Goal: Task Accomplishment & Management: Manage account settings

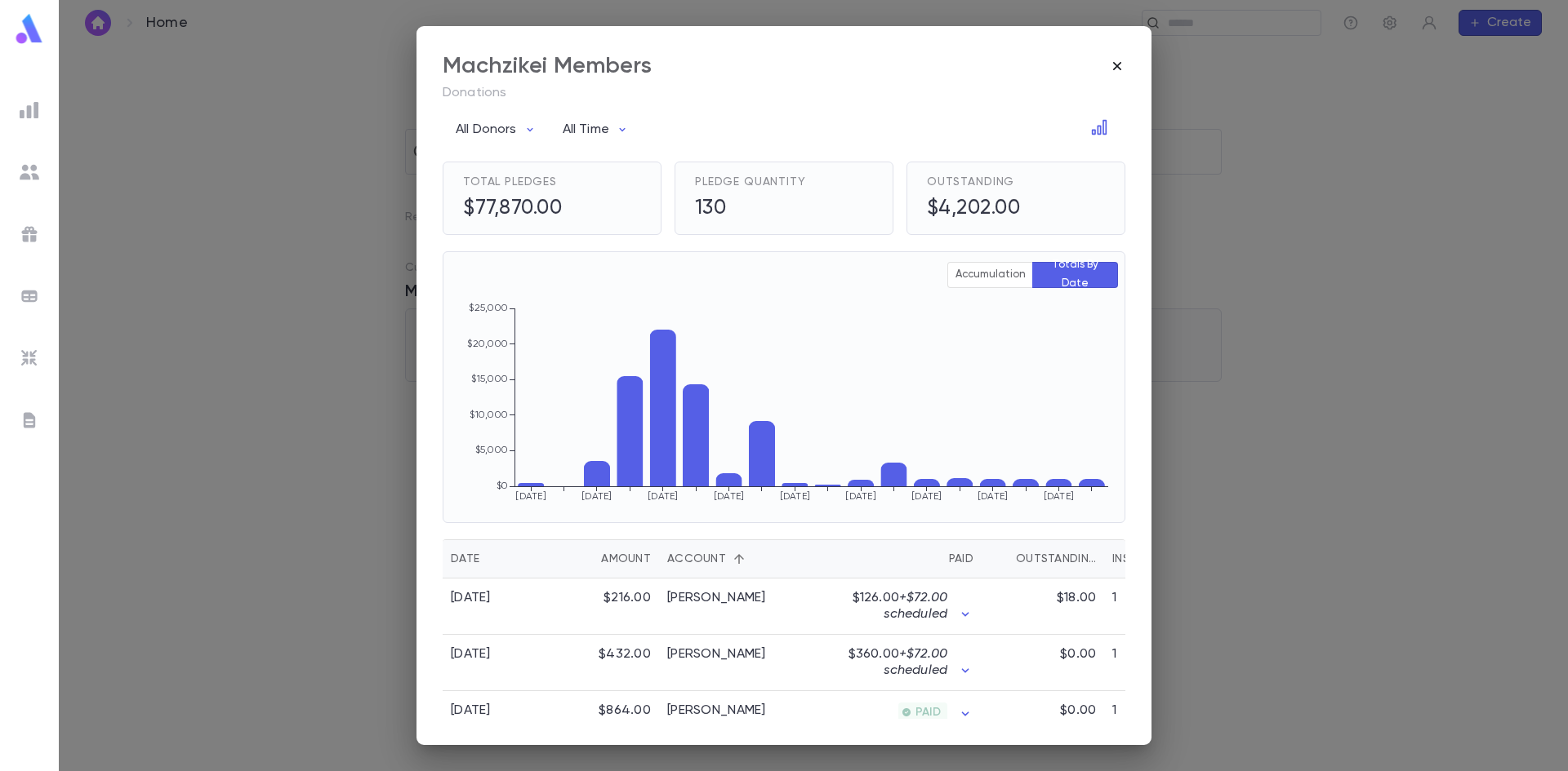
scroll to position [164, 0]
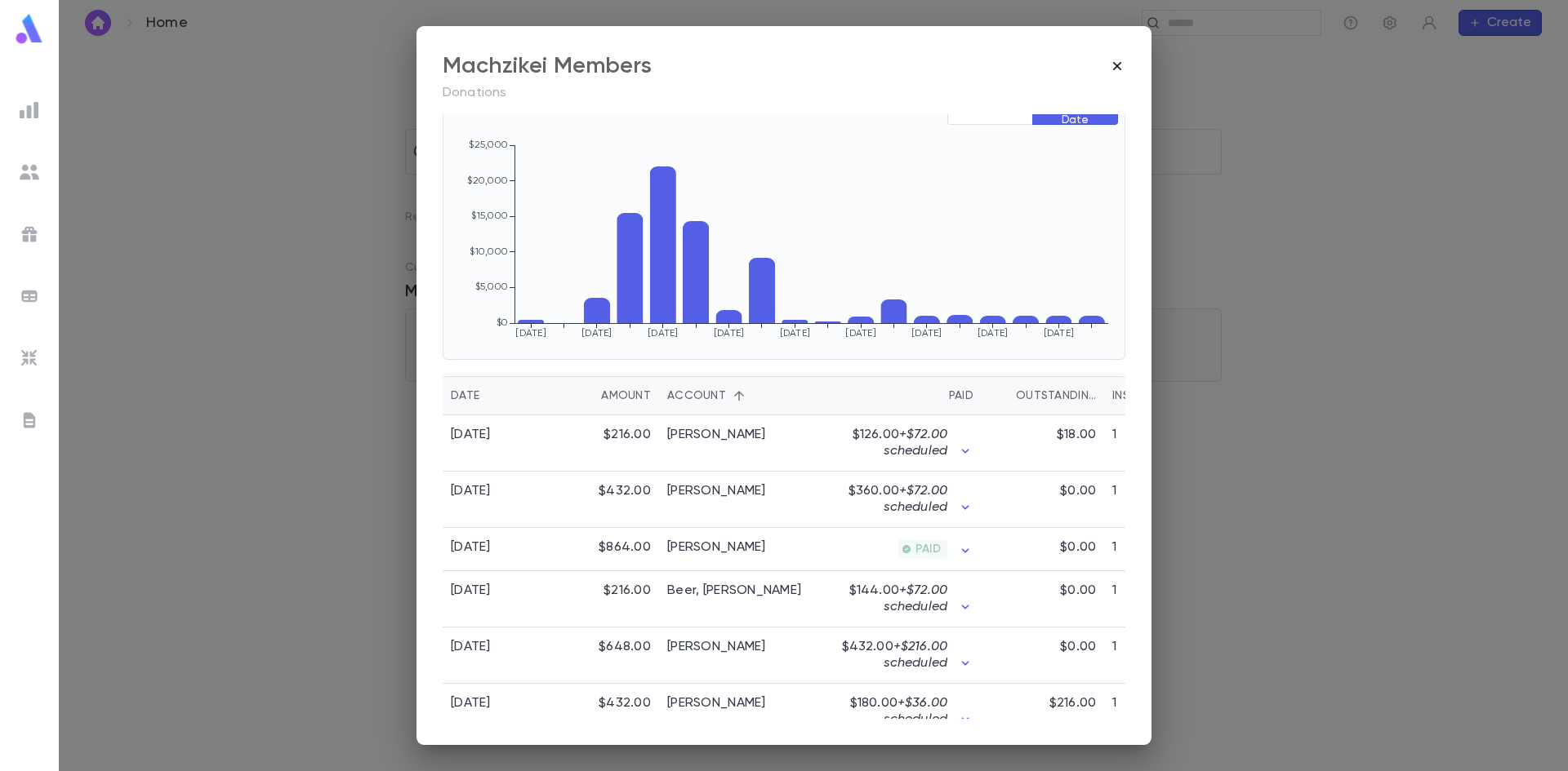
click at [1113, 63] on icon "button" at bounding box center [1117, 66] width 17 height 17
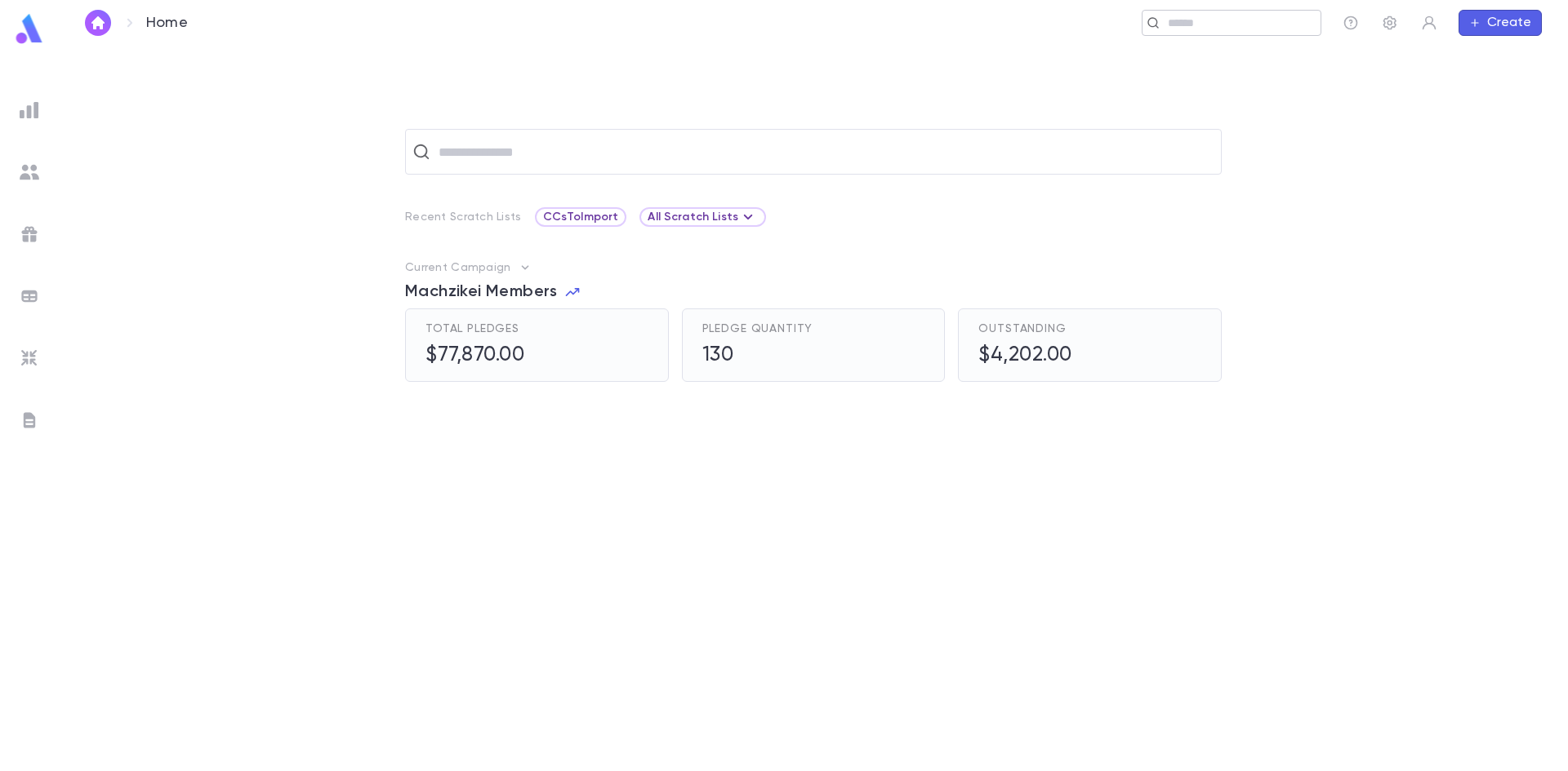
click at [1178, 29] on input "text" at bounding box center [1239, 24] width 151 height 16
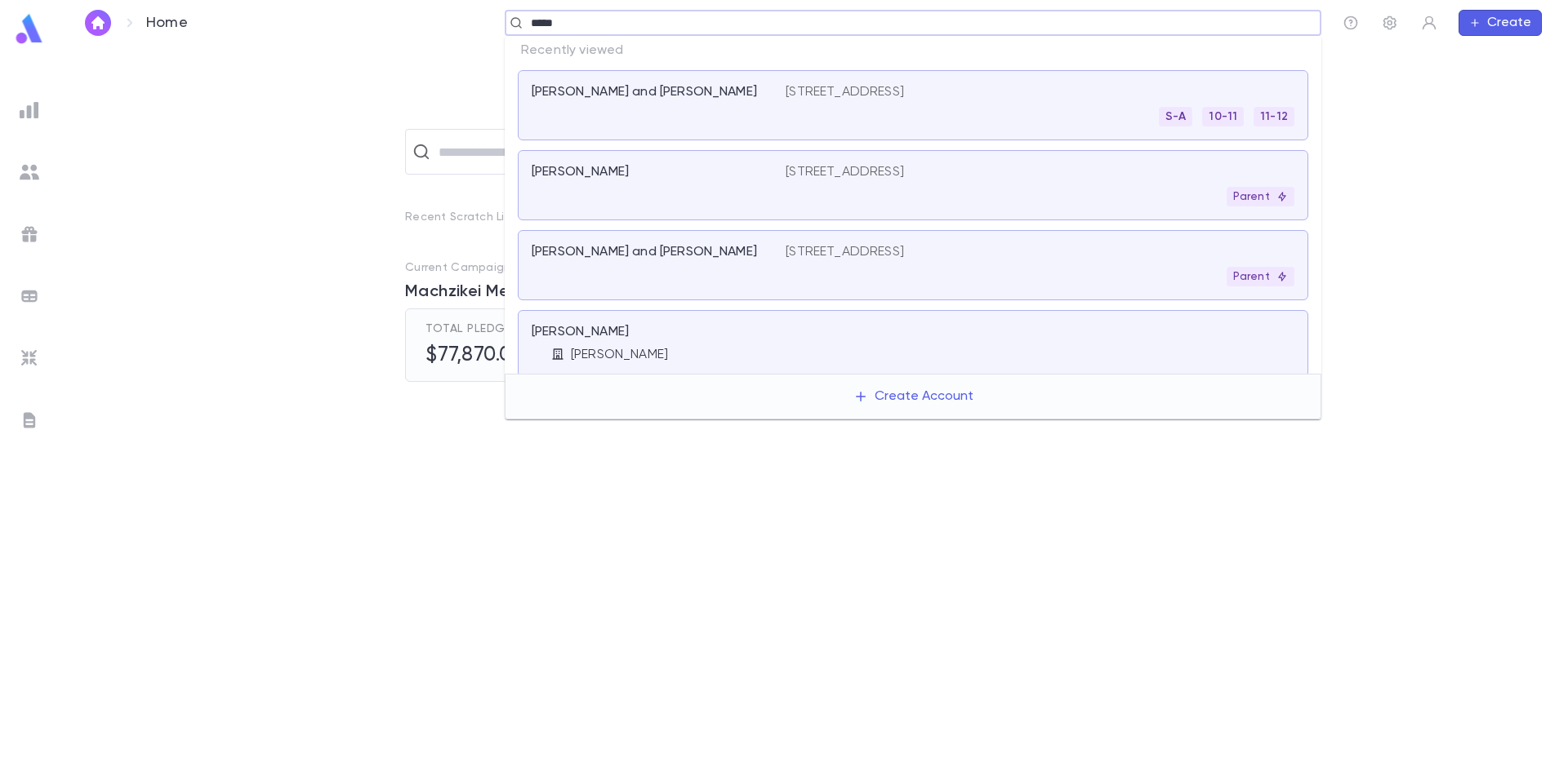
type input "******"
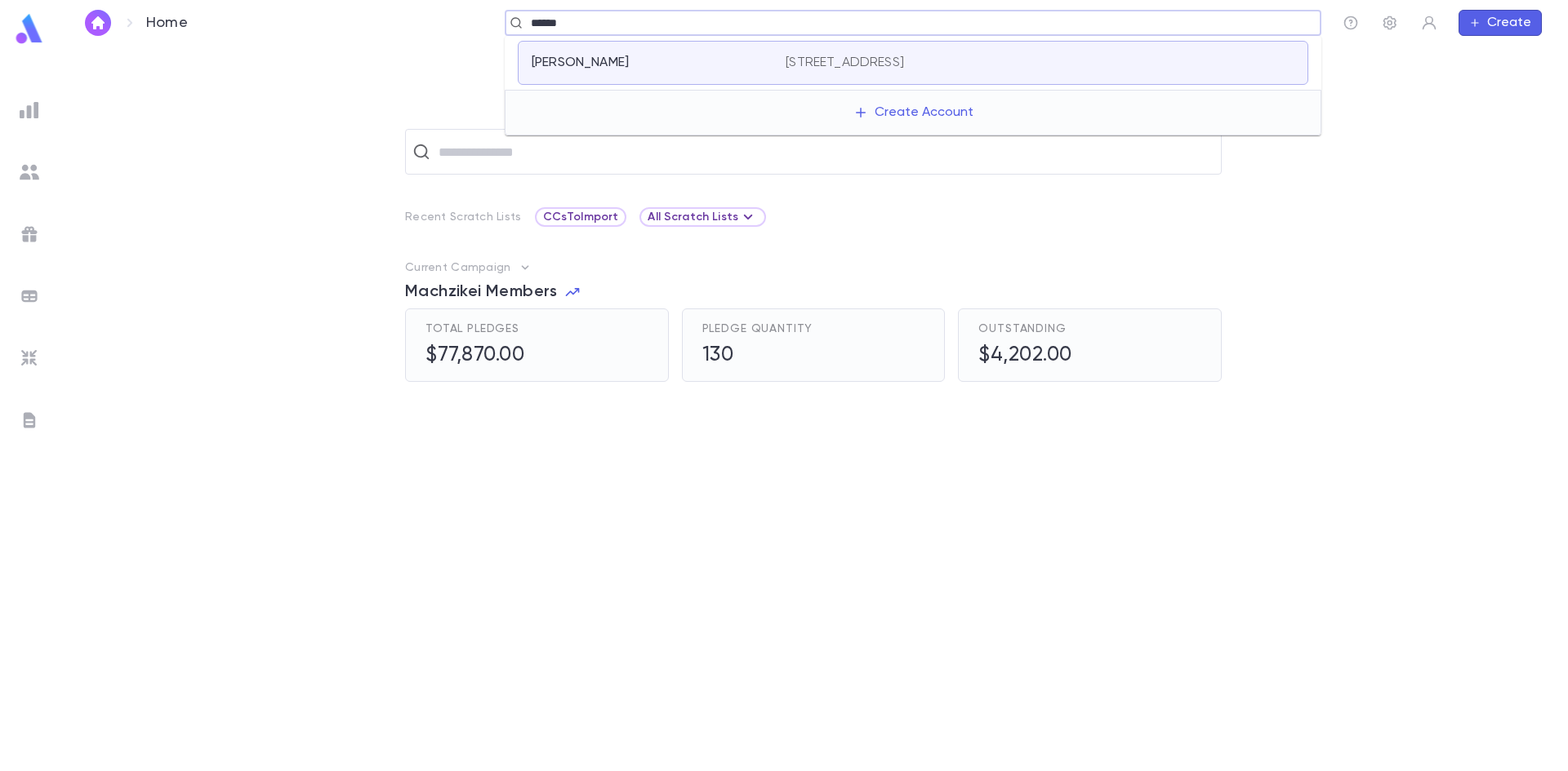
click at [654, 70] on div "[PERSON_NAME]" at bounding box center [648, 63] width 234 height 17
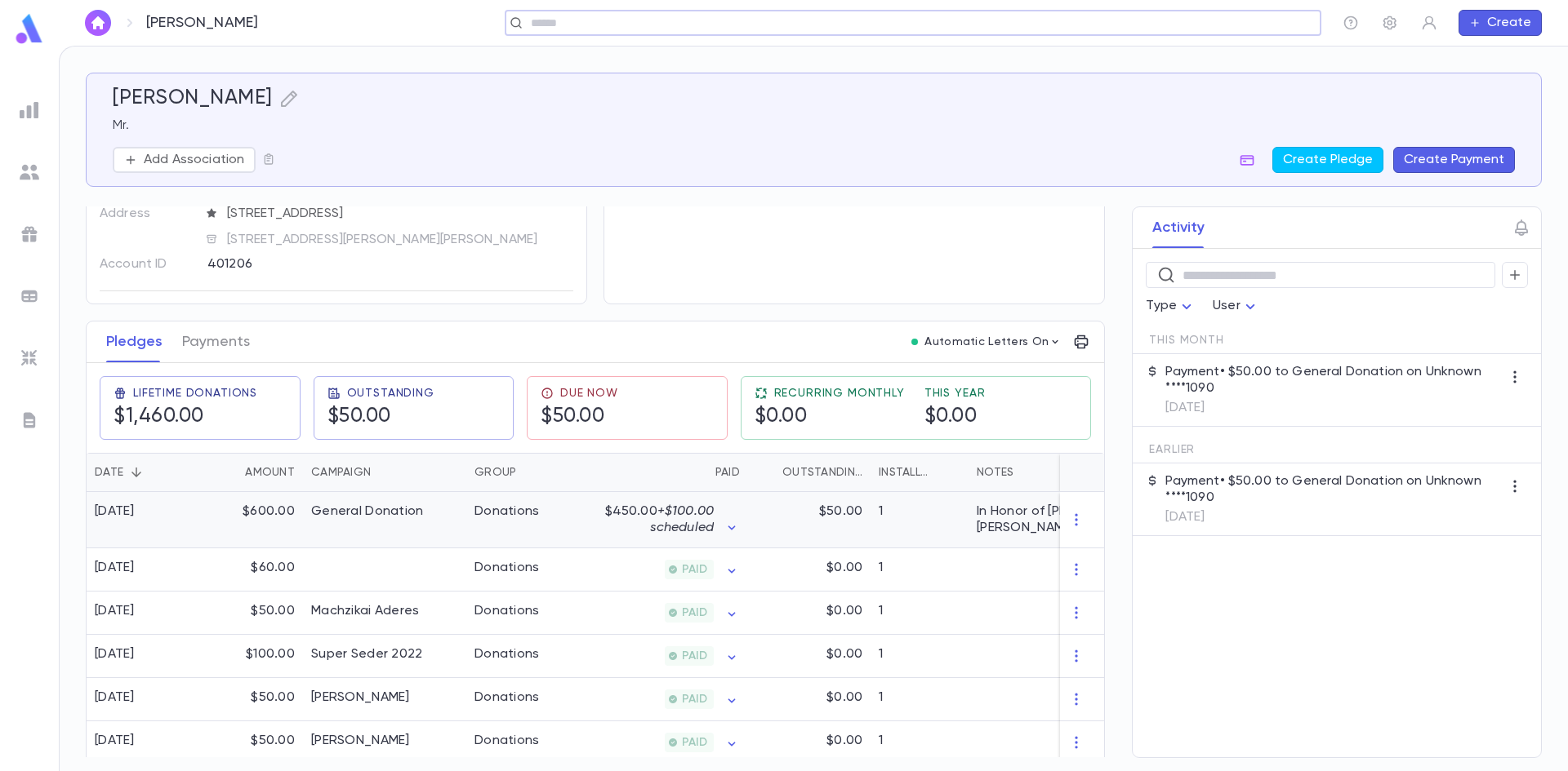
scroll to position [81, 0]
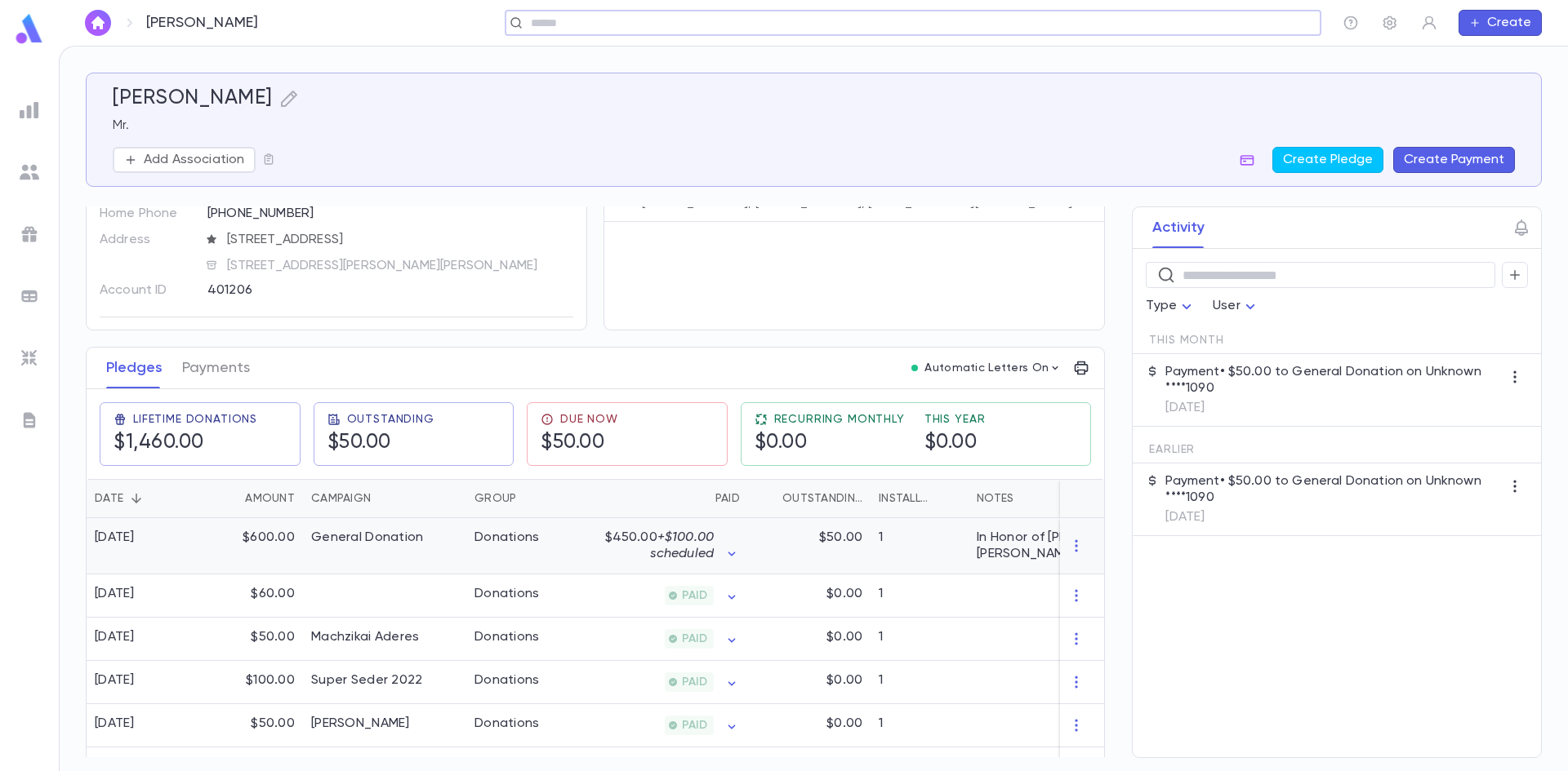
click at [722, 555] on div "$450.00 + $100.00 scheduled" at bounding box center [668, 546] width 143 height 32
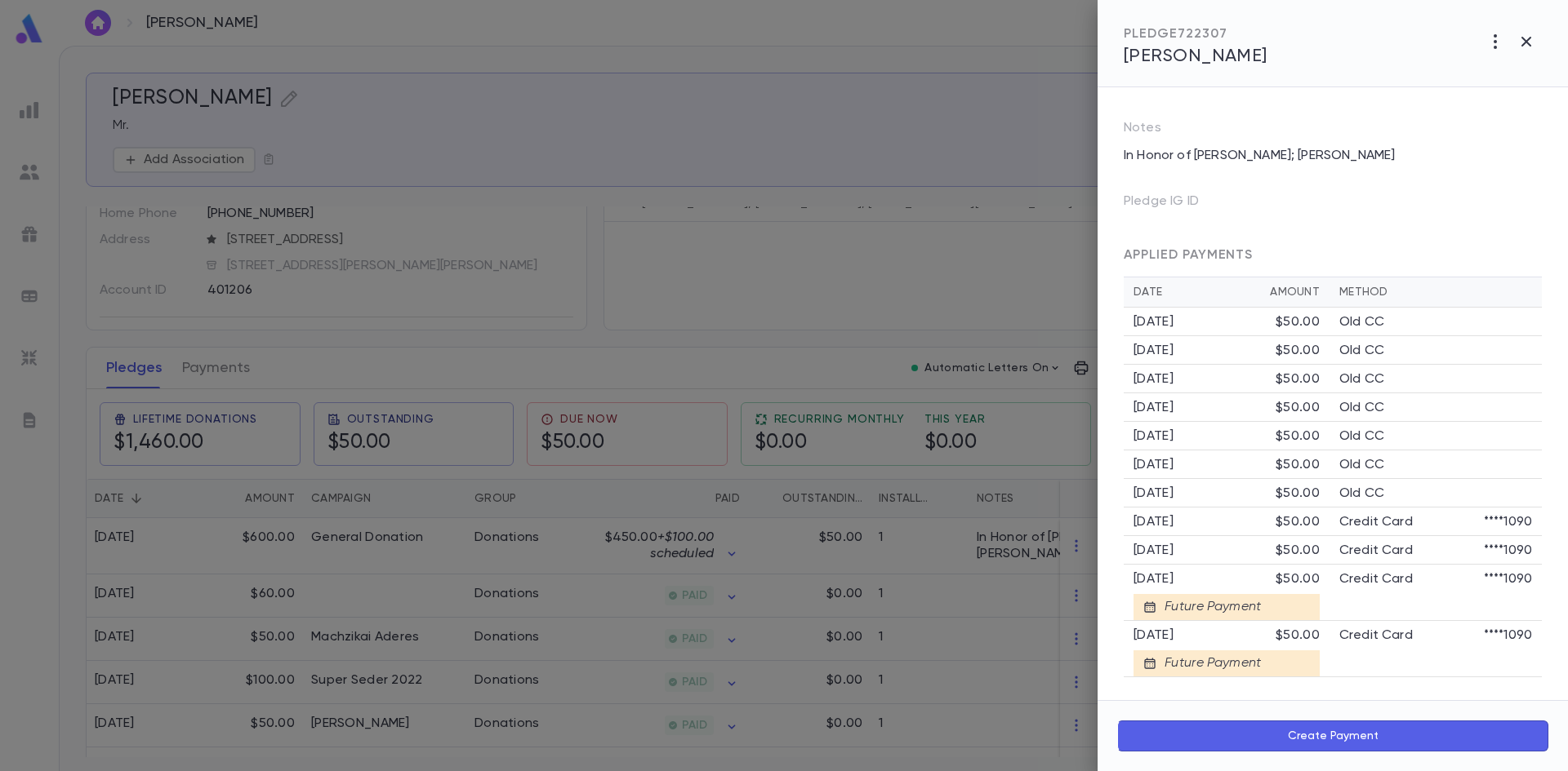
scroll to position [360, 0]
click at [1498, 45] on icon "button" at bounding box center [1495, 41] width 20 height 20
click at [1527, 45] on div at bounding box center [784, 385] width 1568 height 771
click at [1527, 37] on icon "button" at bounding box center [1526, 41] width 20 height 20
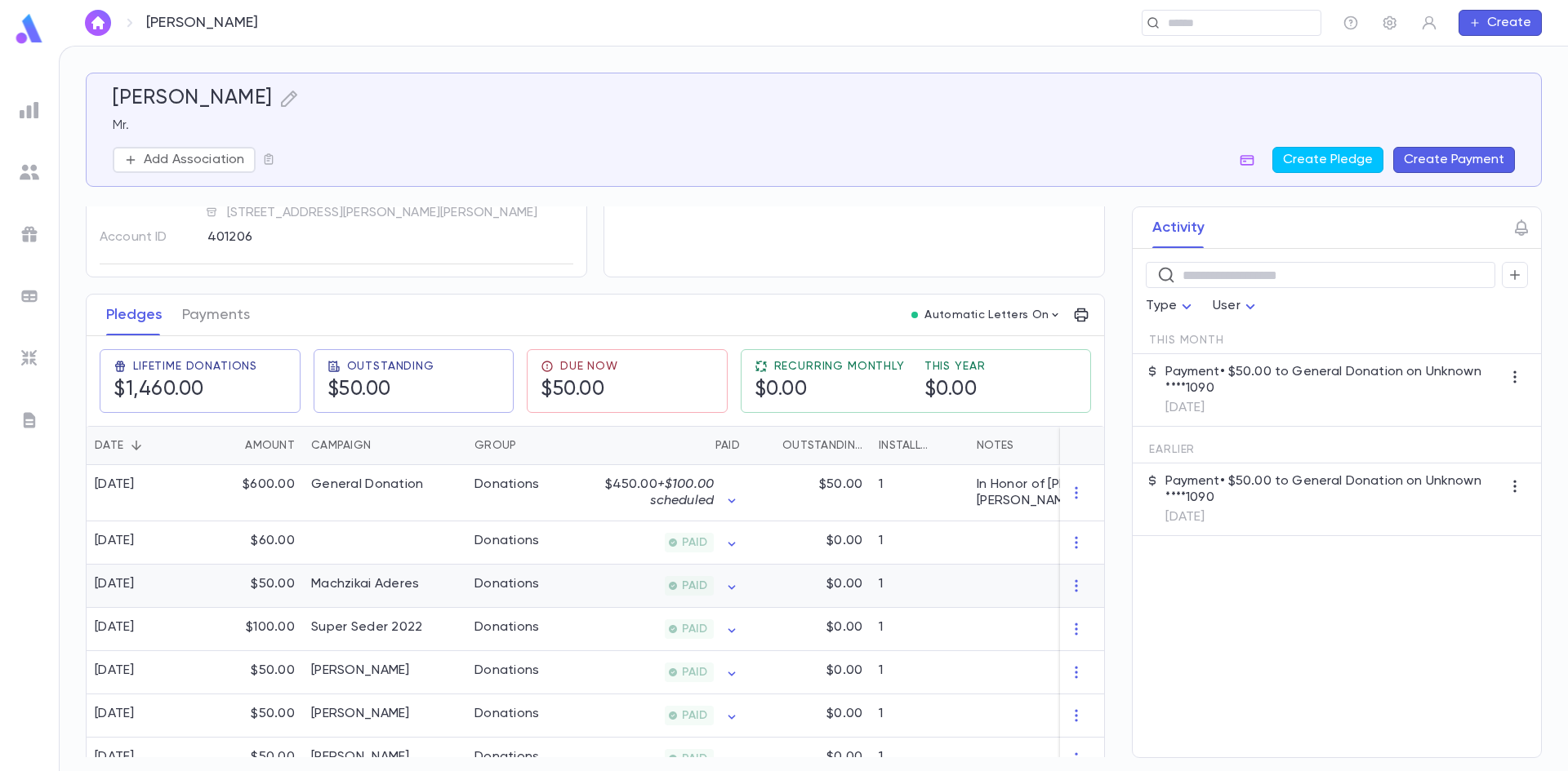
scroll to position [164, 0]
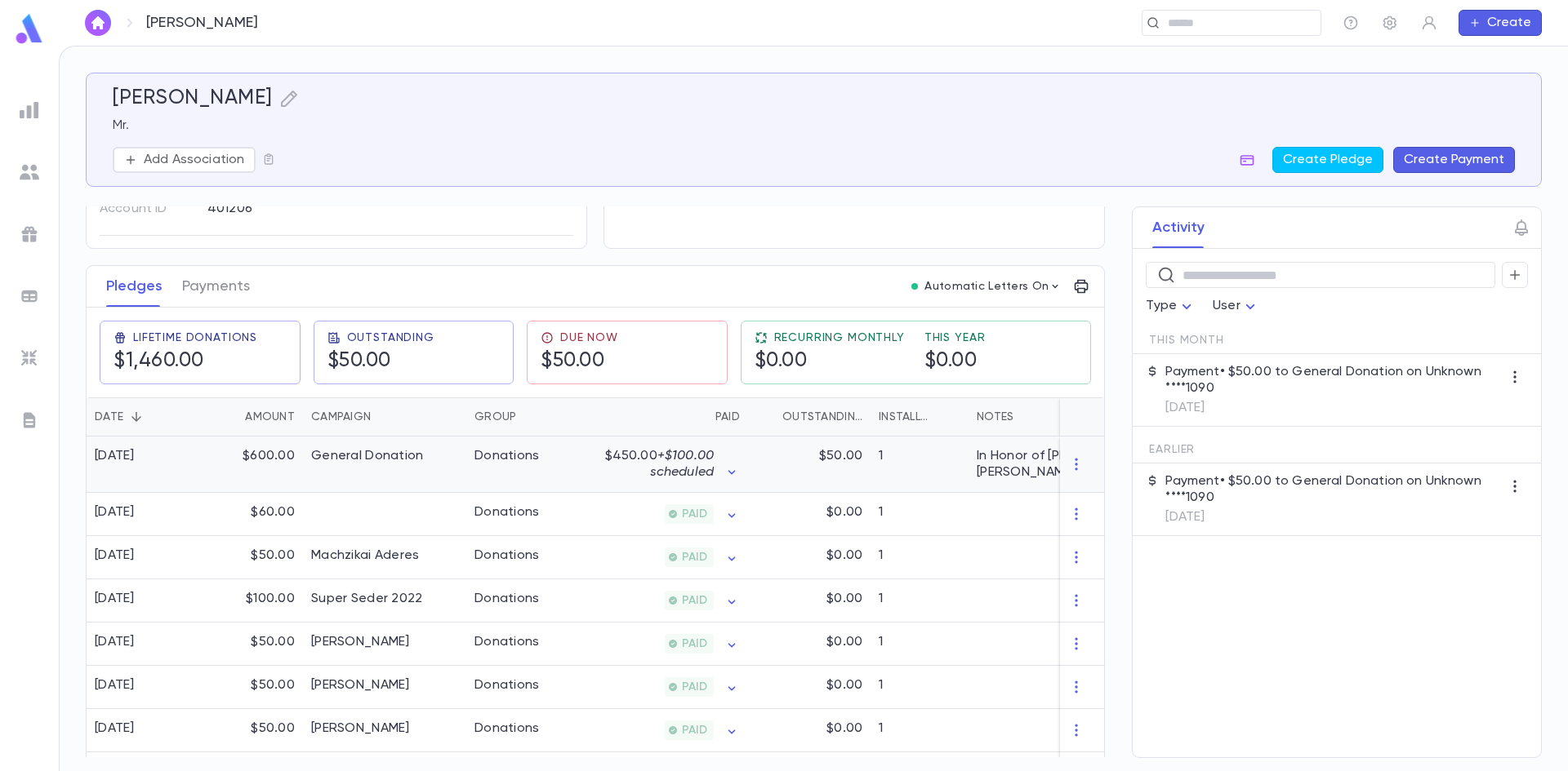
click at [715, 453] on div "$450.00 + $100.00 scheduled" at bounding box center [668, 463] width 143 height 32
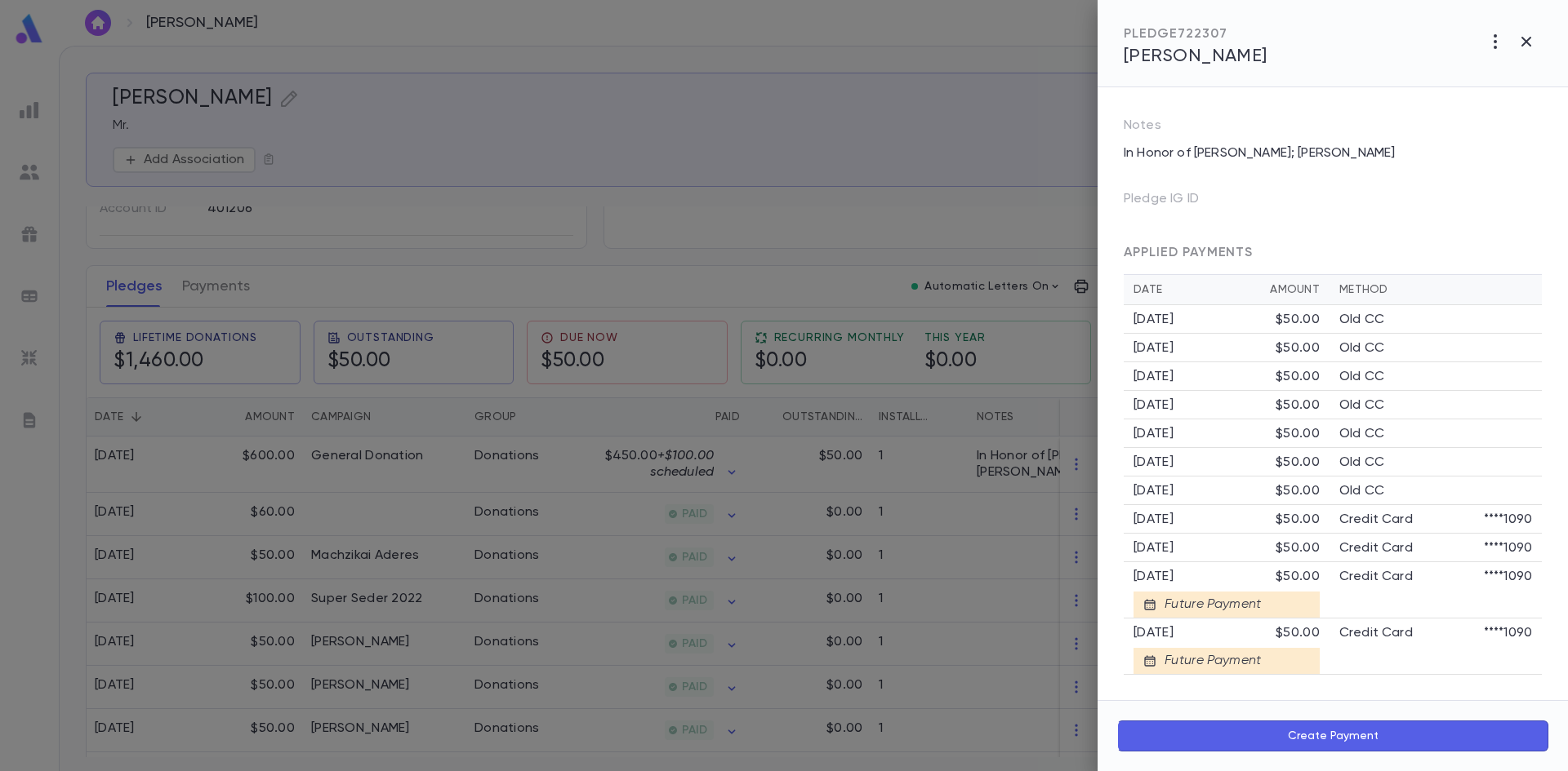
scroll to position [360, 0]
click at [1520, 51] on button "button" at bounding box center [1527, 42] width 31 height 31
